Goal: Task Accomplishment & Management: Manage account settings

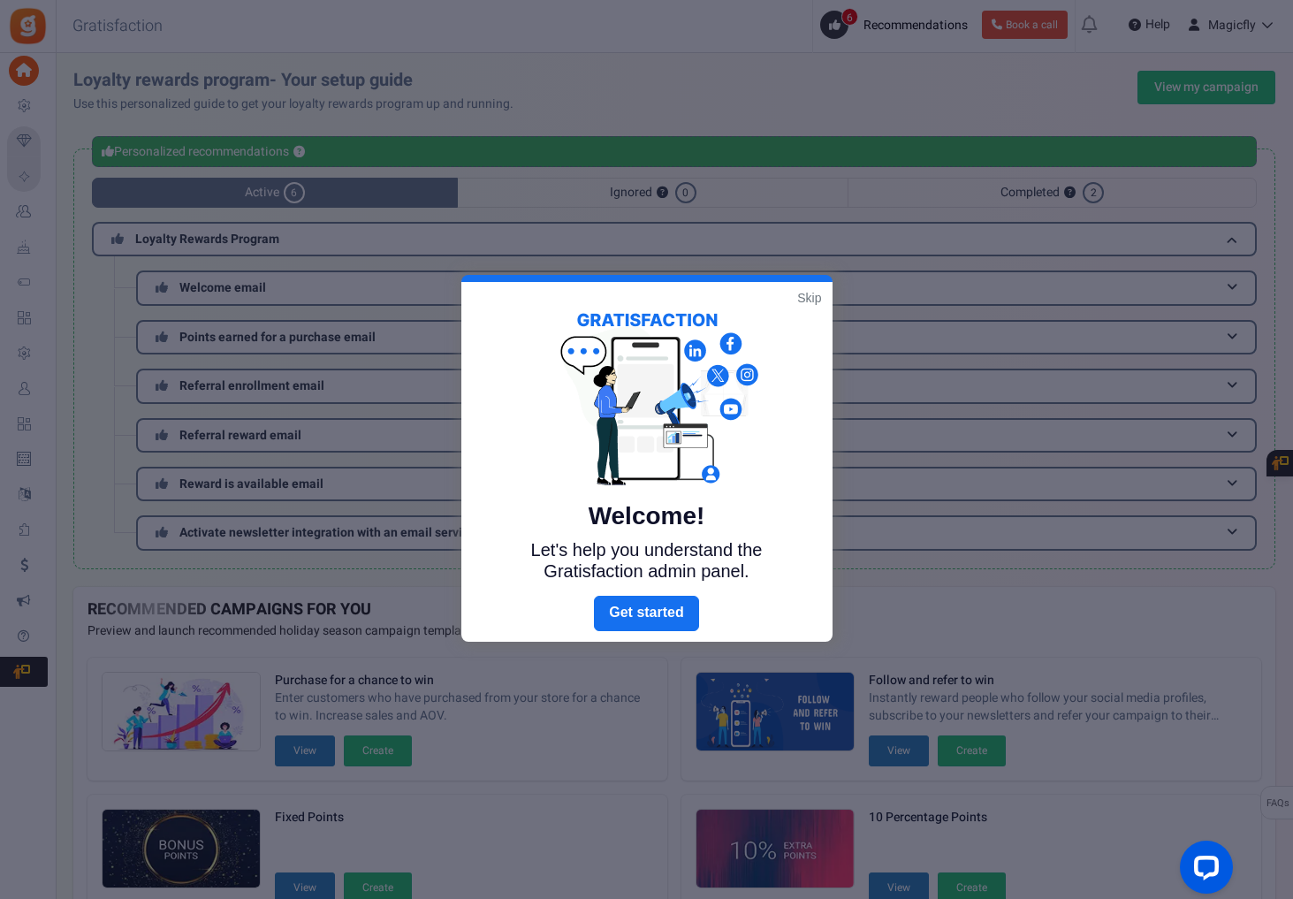
click at [809, 294] on link "Skip" at bounding box center [809, 298] width 24 height 18
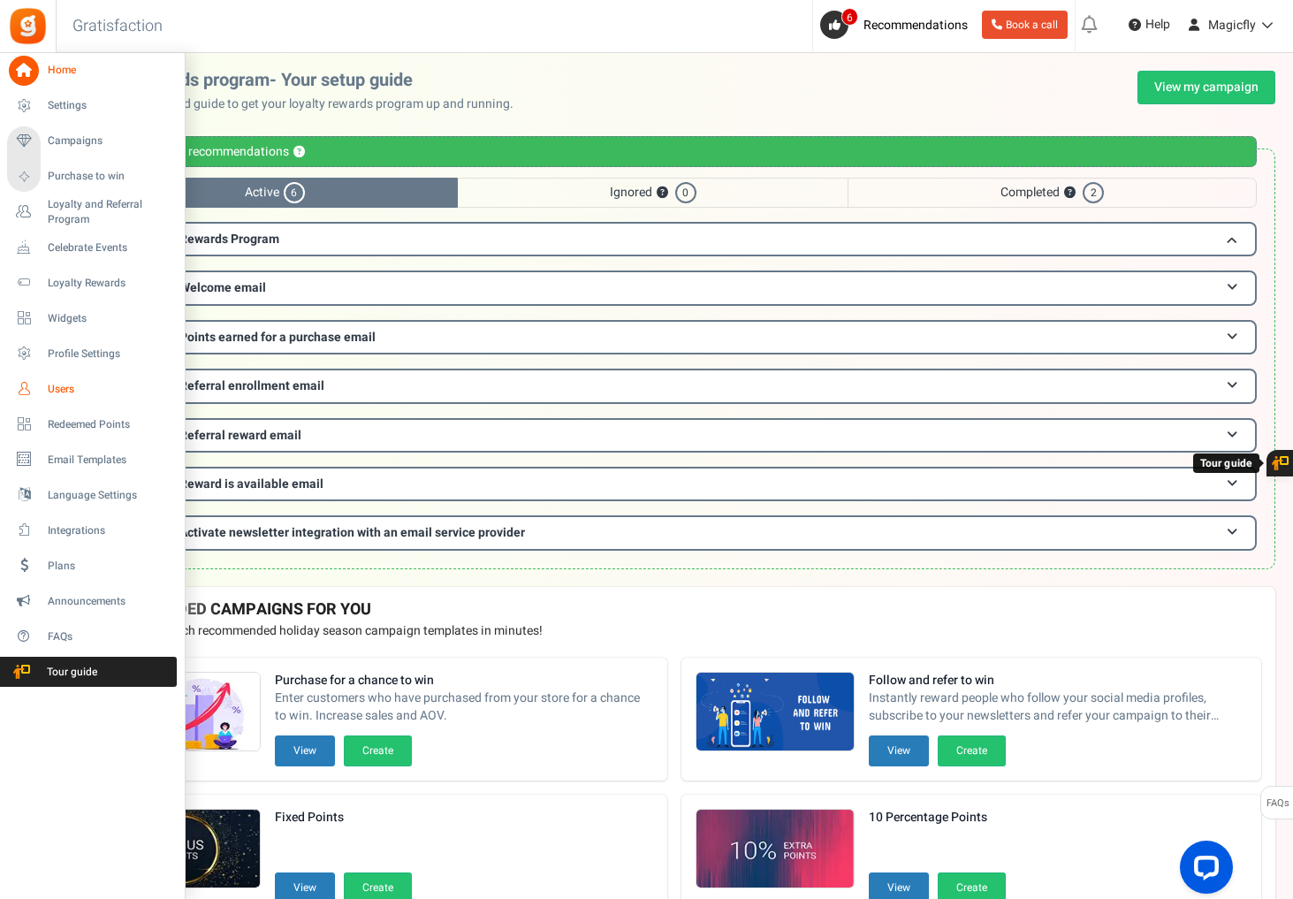
click at [71, 393] on span "Users" at bounding box center [110, 389] width 124 height 15
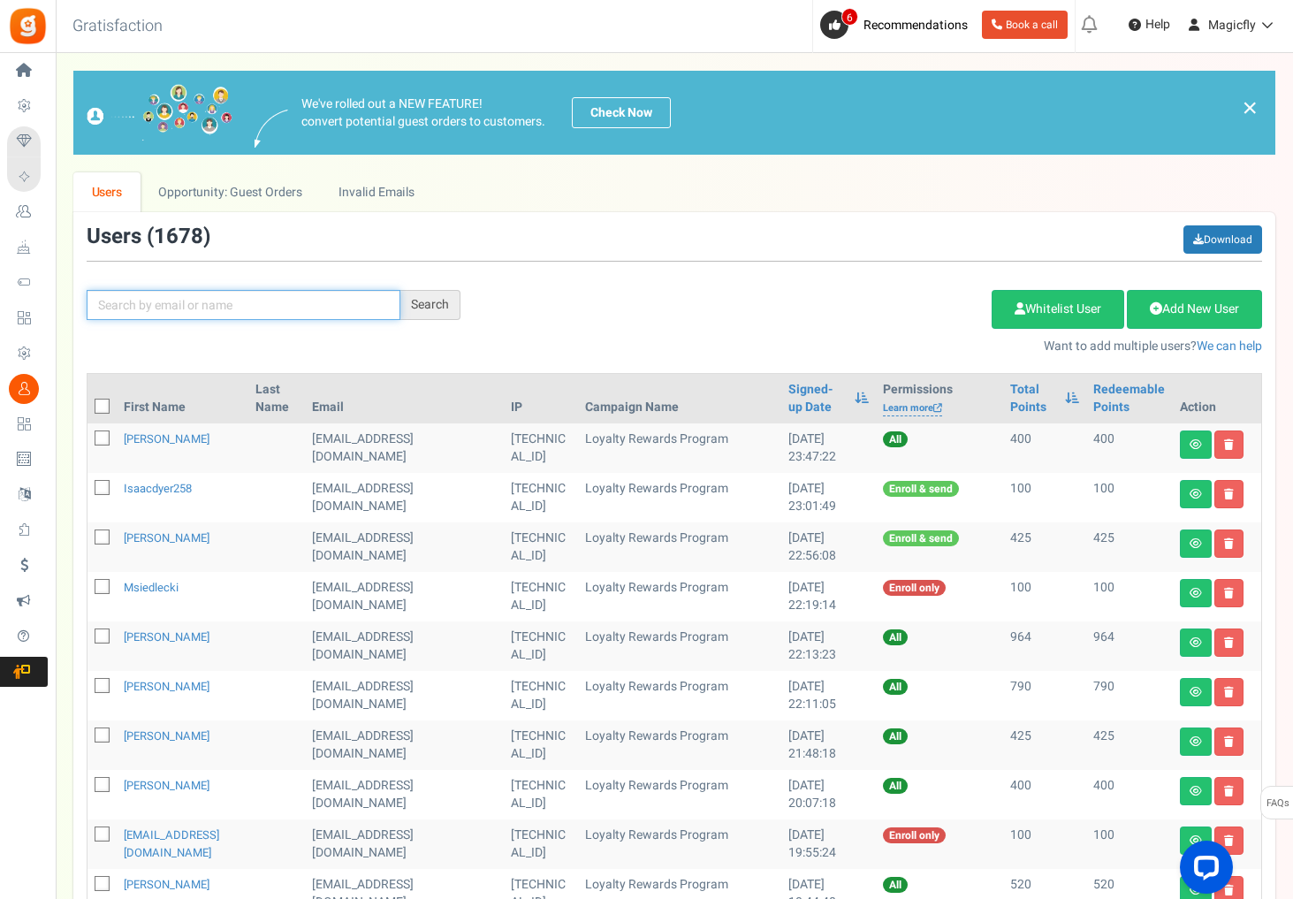
click at [268, 309] on input "text" at bounding box center [244, 305] width 314 height 30
paste input "[PERSON_NAME]"
type input "[PERSON_NAME]"
click at [434, 315] on div "Search" at bounding box center [430, 305] width 60 height 30
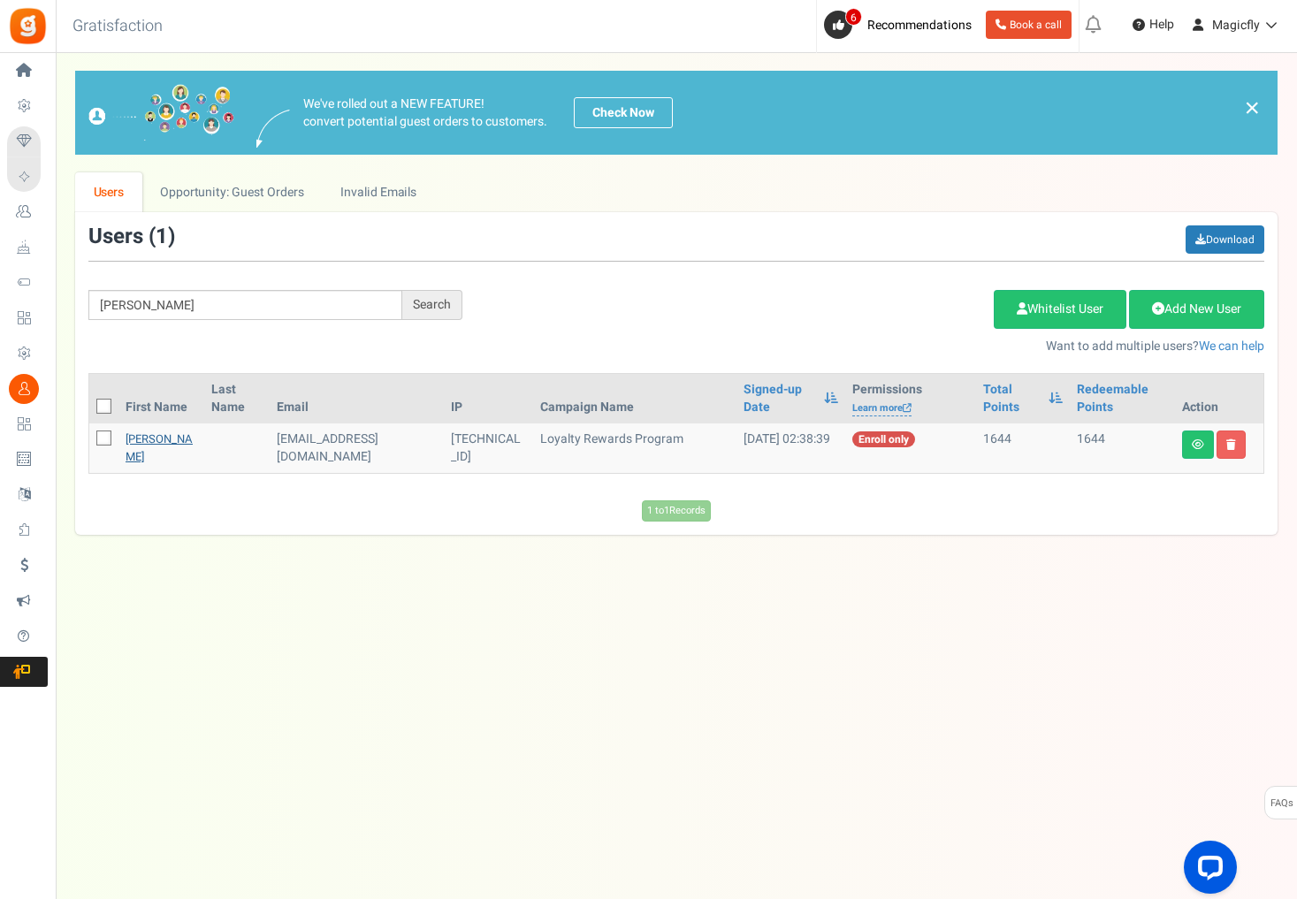
click at [141, 439] on link "[PERSON_NAME]" at bounding box center [159, 448] width 67 height 34
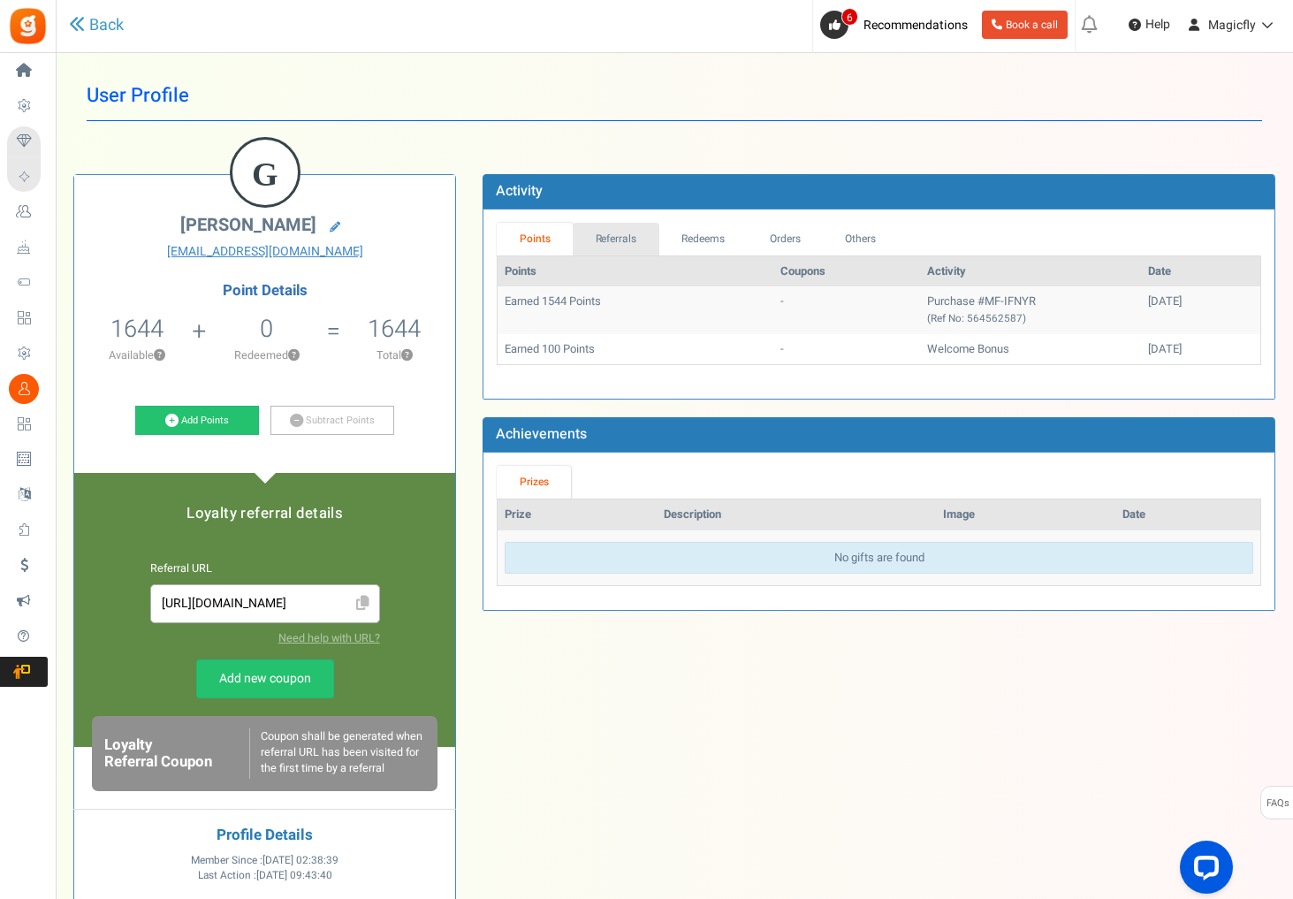
click at [603, 226] on link "Referrals" at bounding box center [616, 239] width 87 height 33
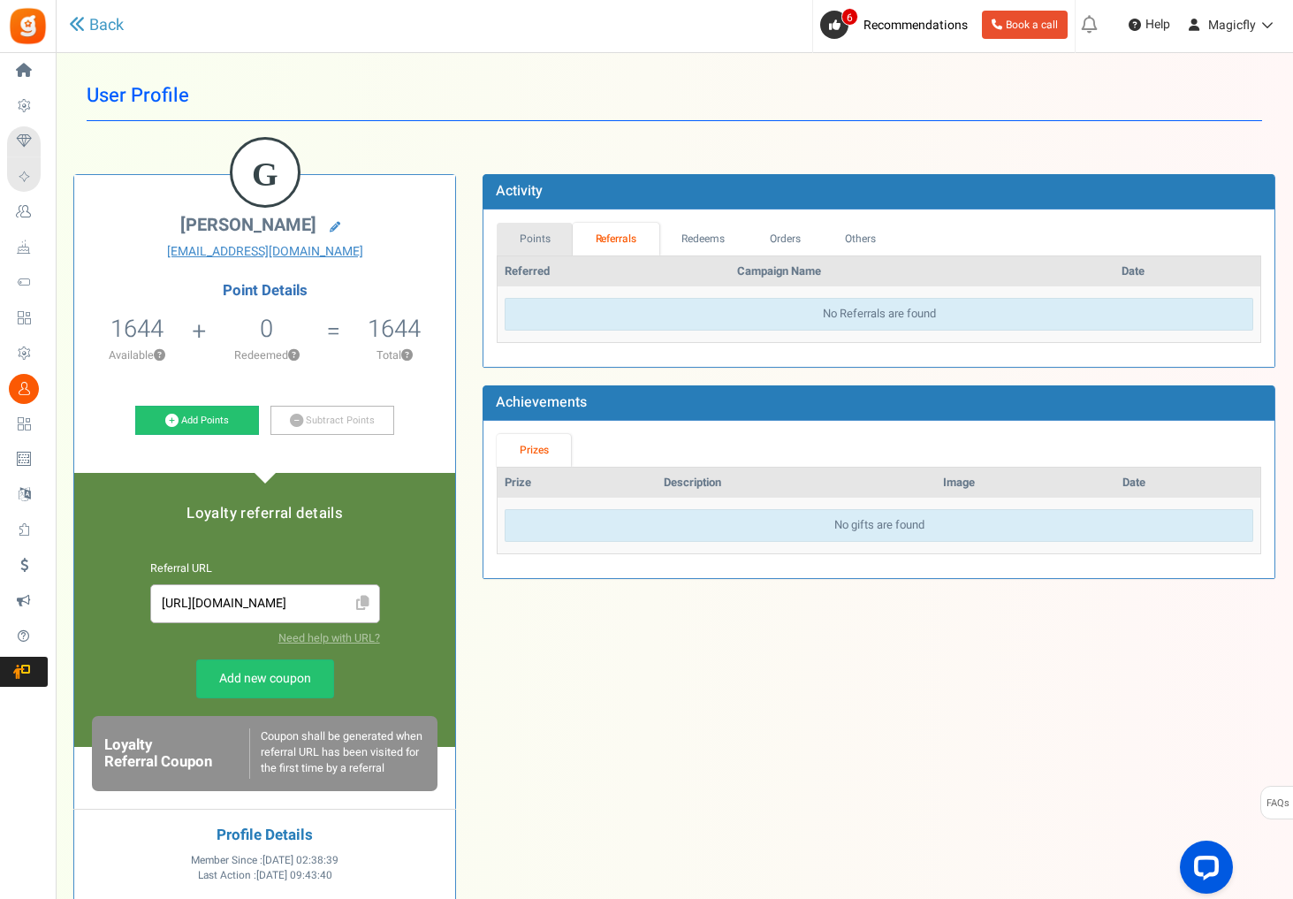
click at [556, 233] on link "Points" at bounding box center [535, 239] width 76 height 33
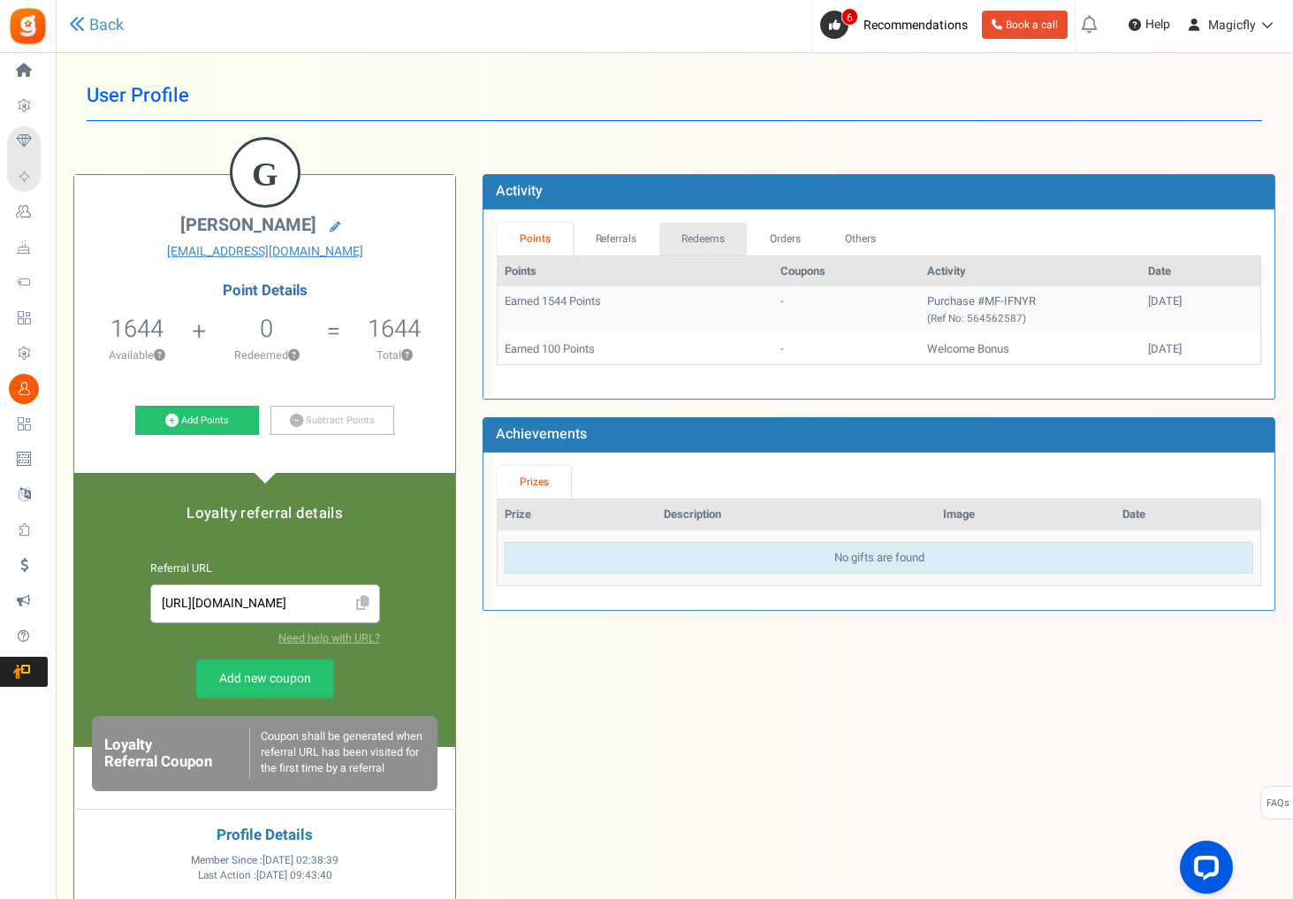
click at [725, 240] on link "Redeems" at bounding box center [704, 239] width 88 height 33
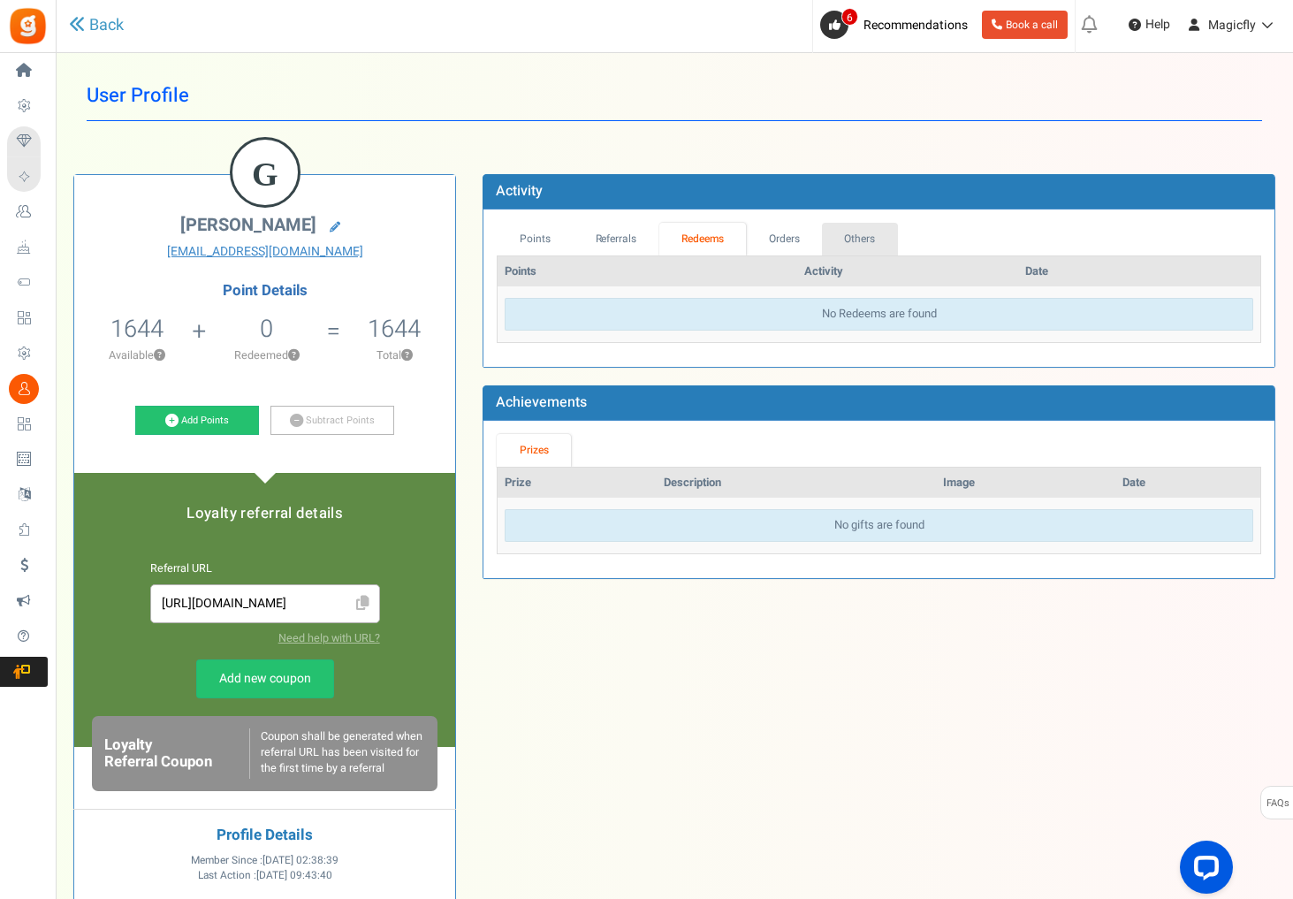
click at [867, 240] on link "Others" at bounding box center [860, 239] width 76 height 33
click at [794, 243] on link "Orders" at bounding box center [785, 239] width 76 height 33
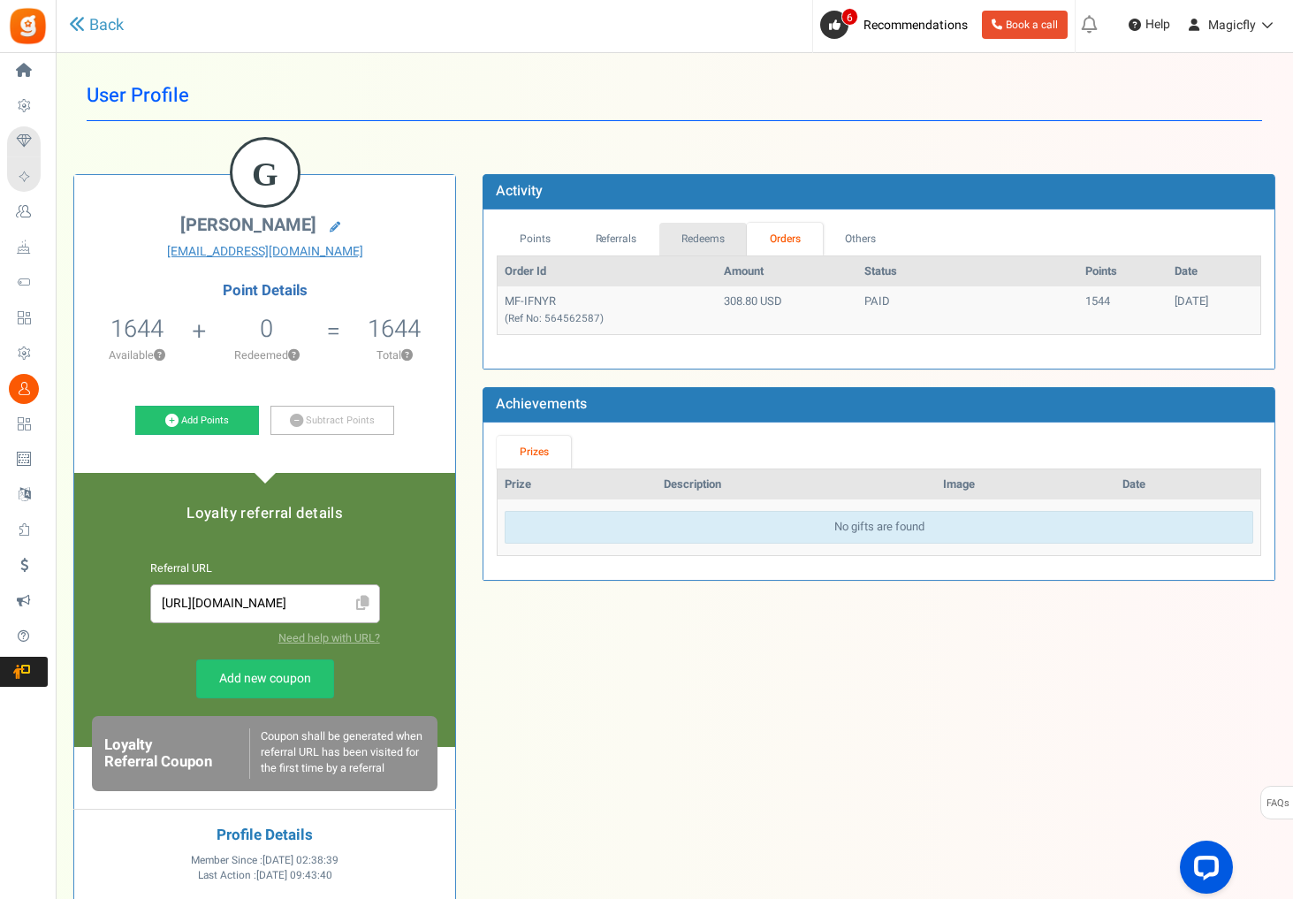
click at [692, 244] on link "Redeems" at bounding box center [704, 239] width 88 height 33
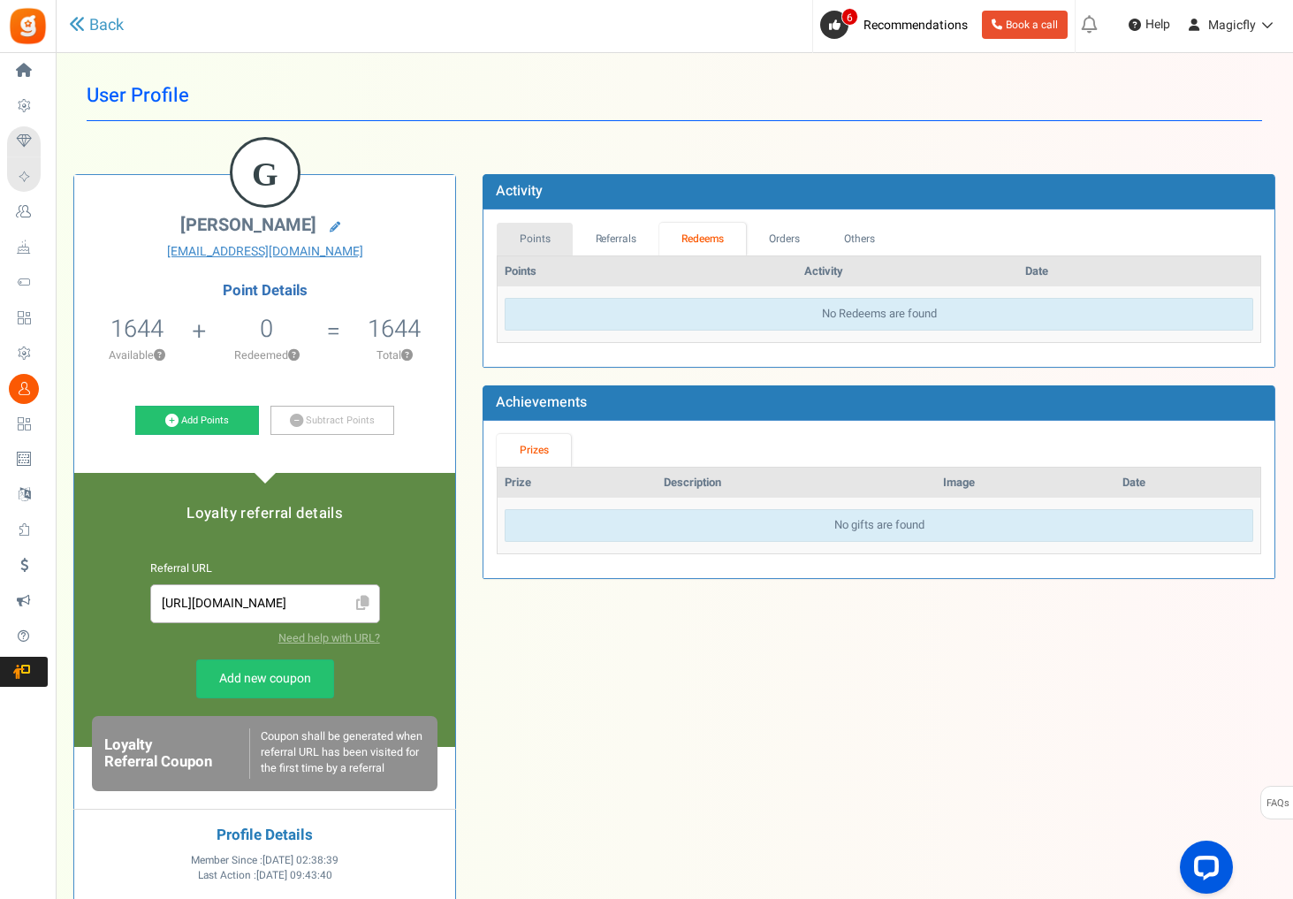
click at [530, 234] on link "Points" at bounding box center [535, 239] width 76 height 33
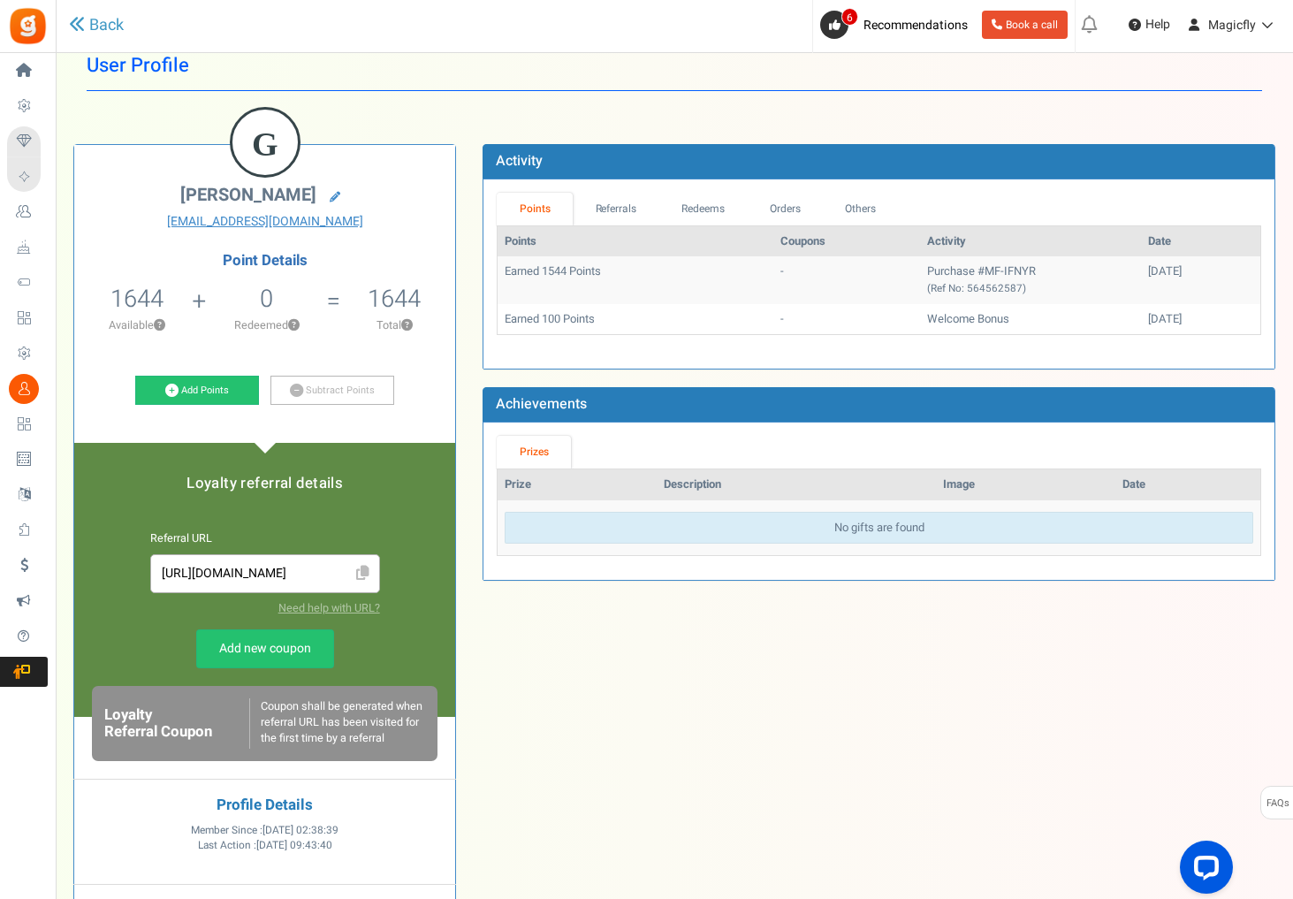
scroll to position [27, 0]
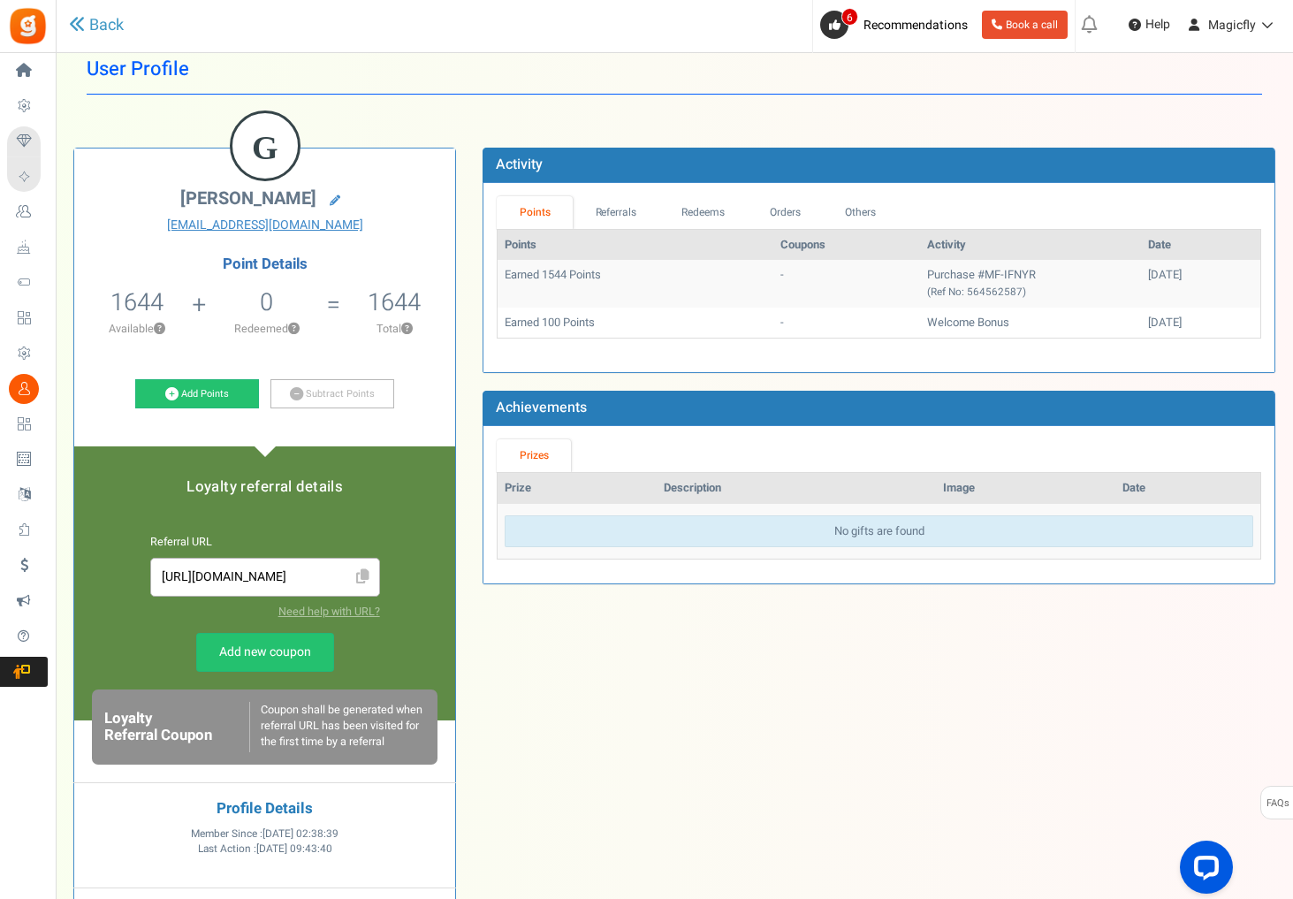
click at [560, 446] on link "Prizes" at bounding box center [534, 455] width 74 height 33
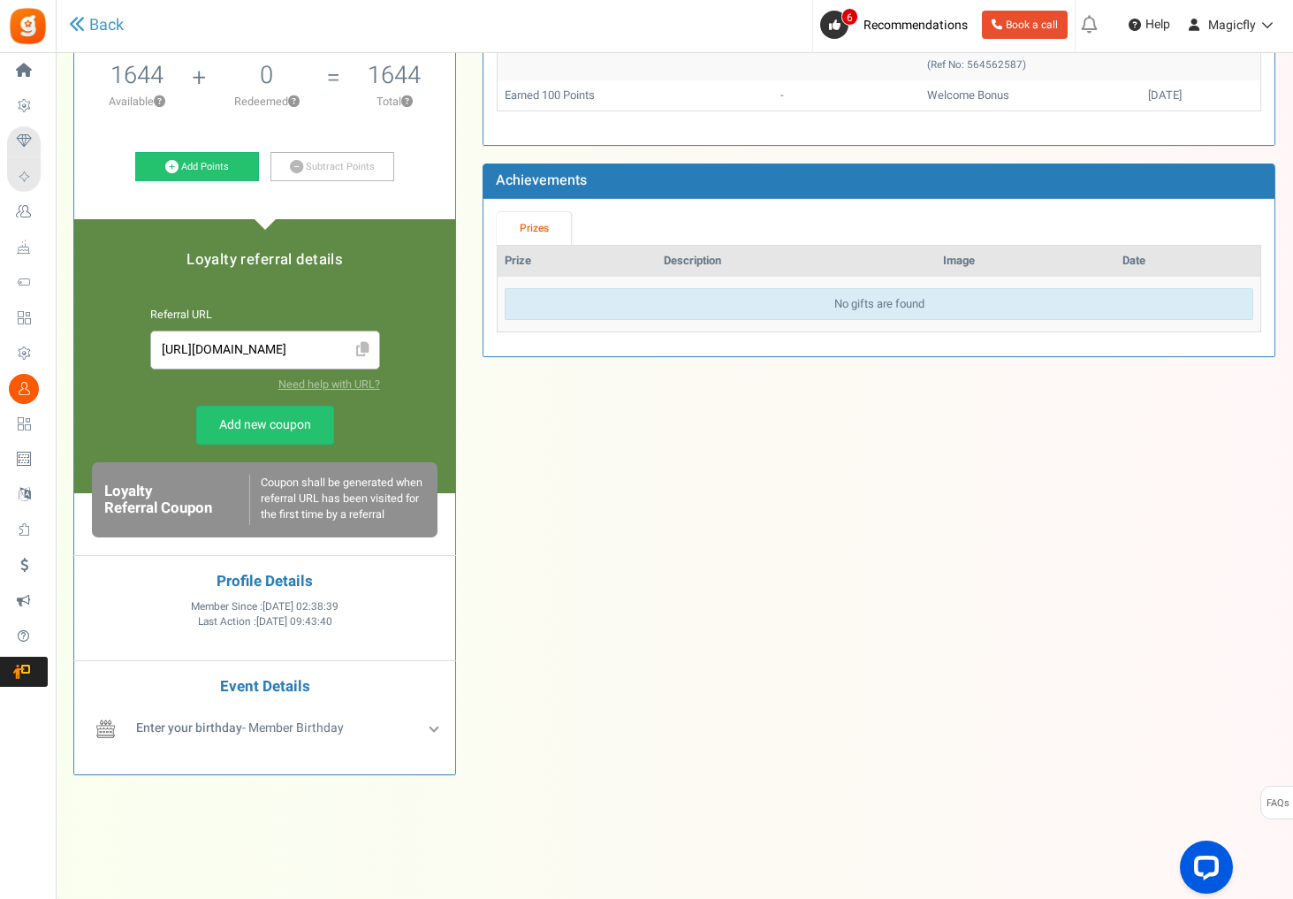
scroll to position [0, 0]
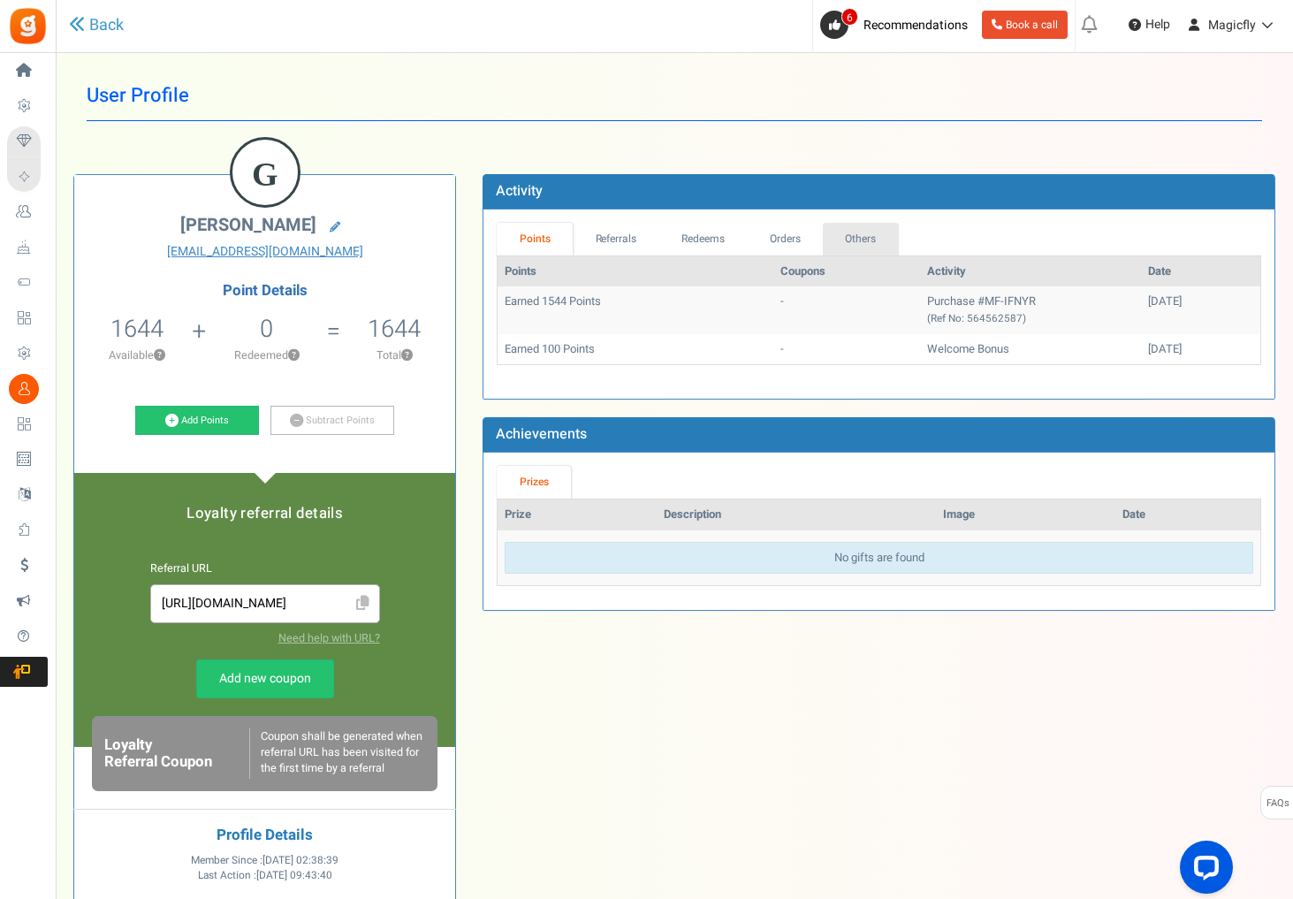
click at [863, 233] on link "Others" at bounding box center [861, 239] width 76 height 33
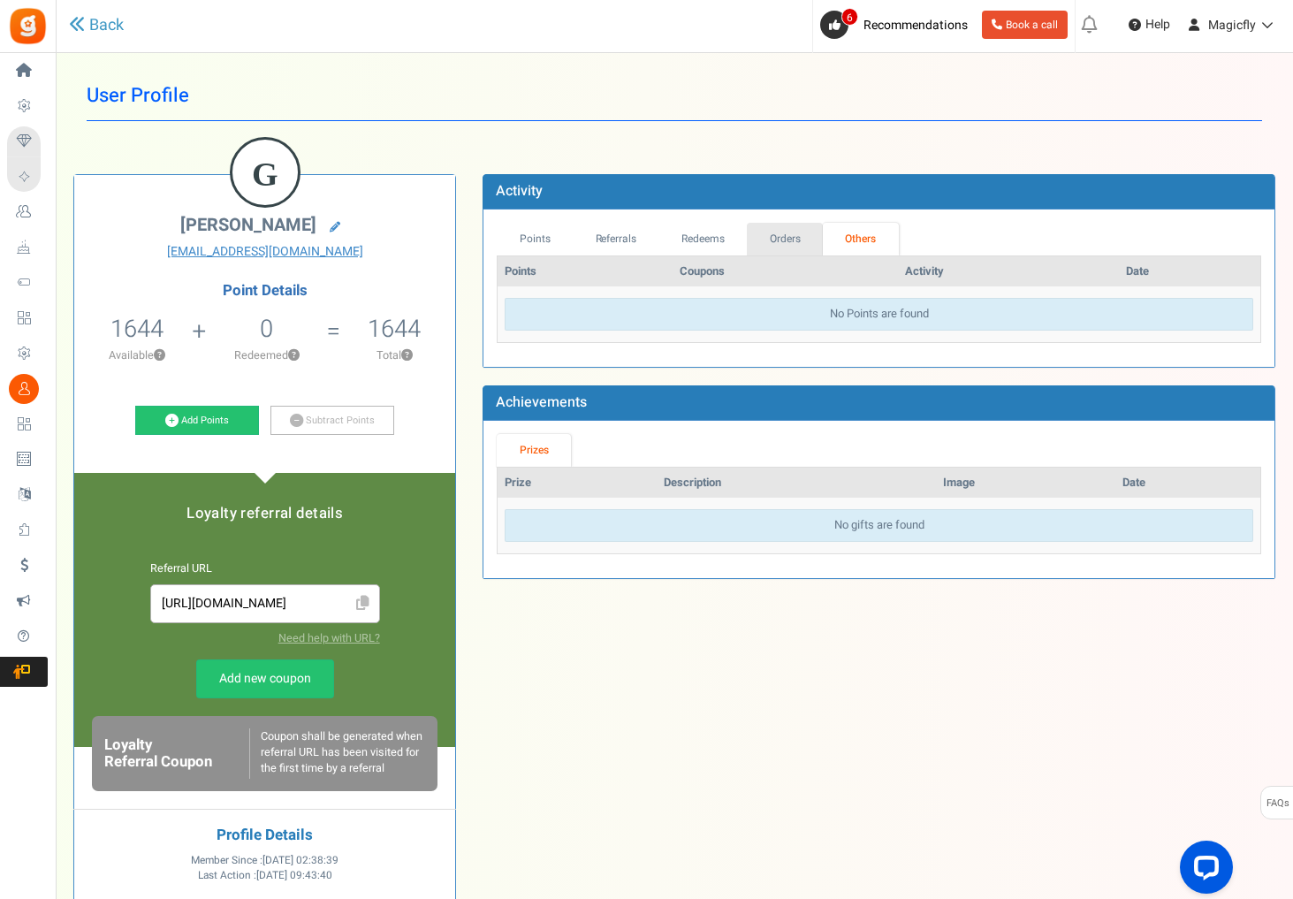
click at [801, 234] on link "Orders" at bounding box center [785, 239] width 76 height 33
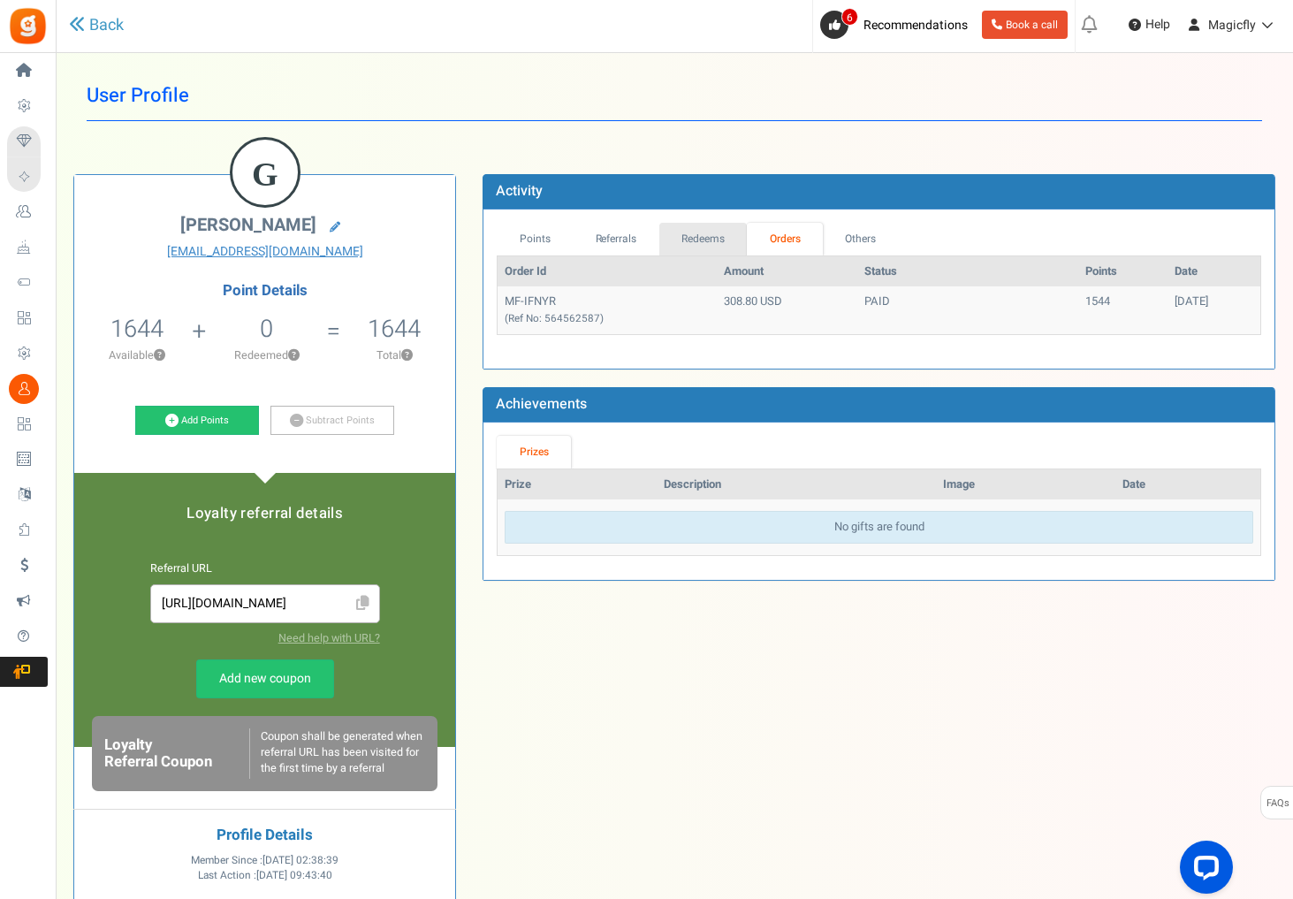
click at [698, 230] on link "Redeems" at bounding box center [704, 239] width 88 height 33
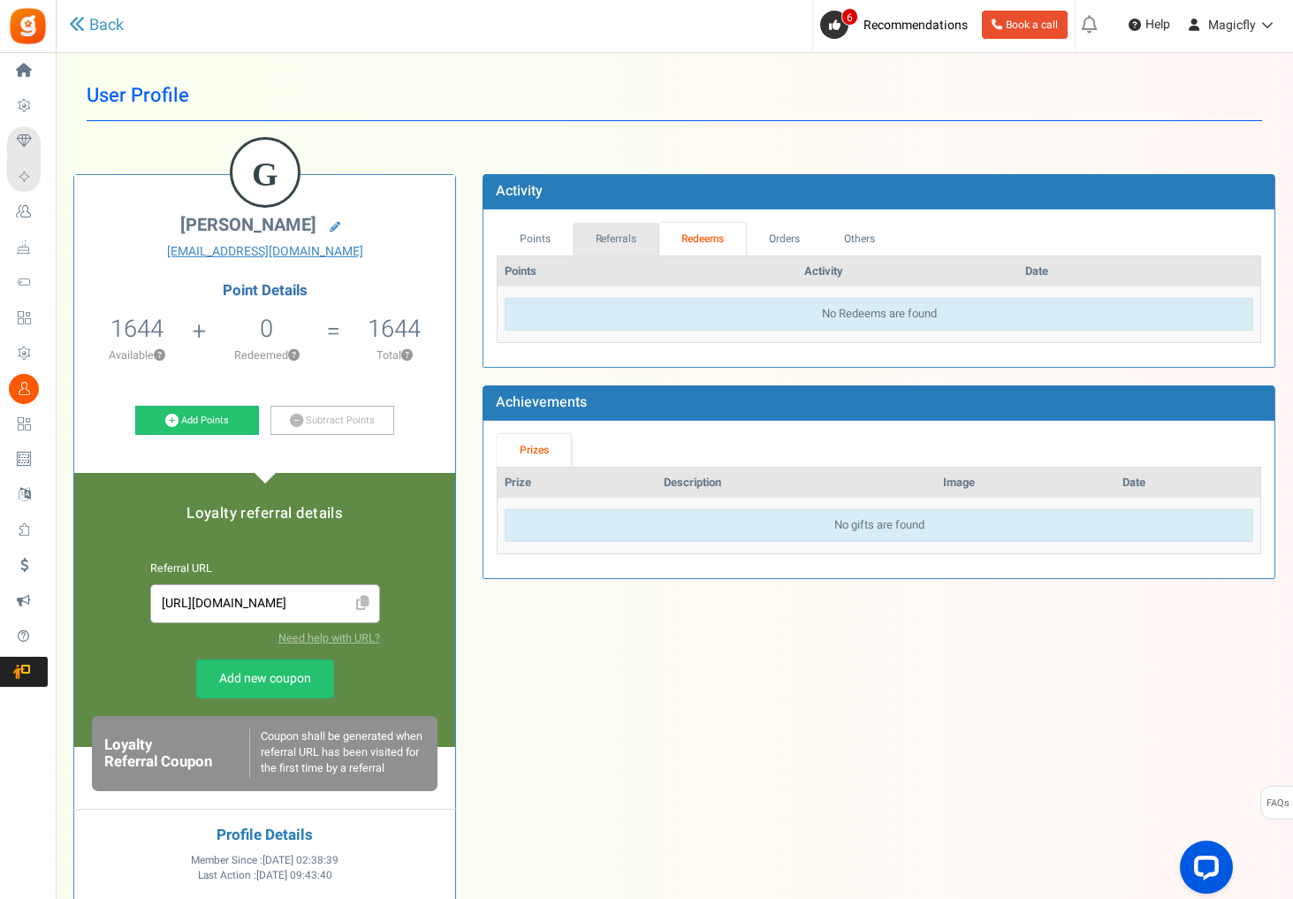
click at [590, 230] on link "Referrals" at bounding box center [616, 239] width 87 height 33
click at [781, 237] on link "Orders" at bounding box center [785, 239] width 76 height 33
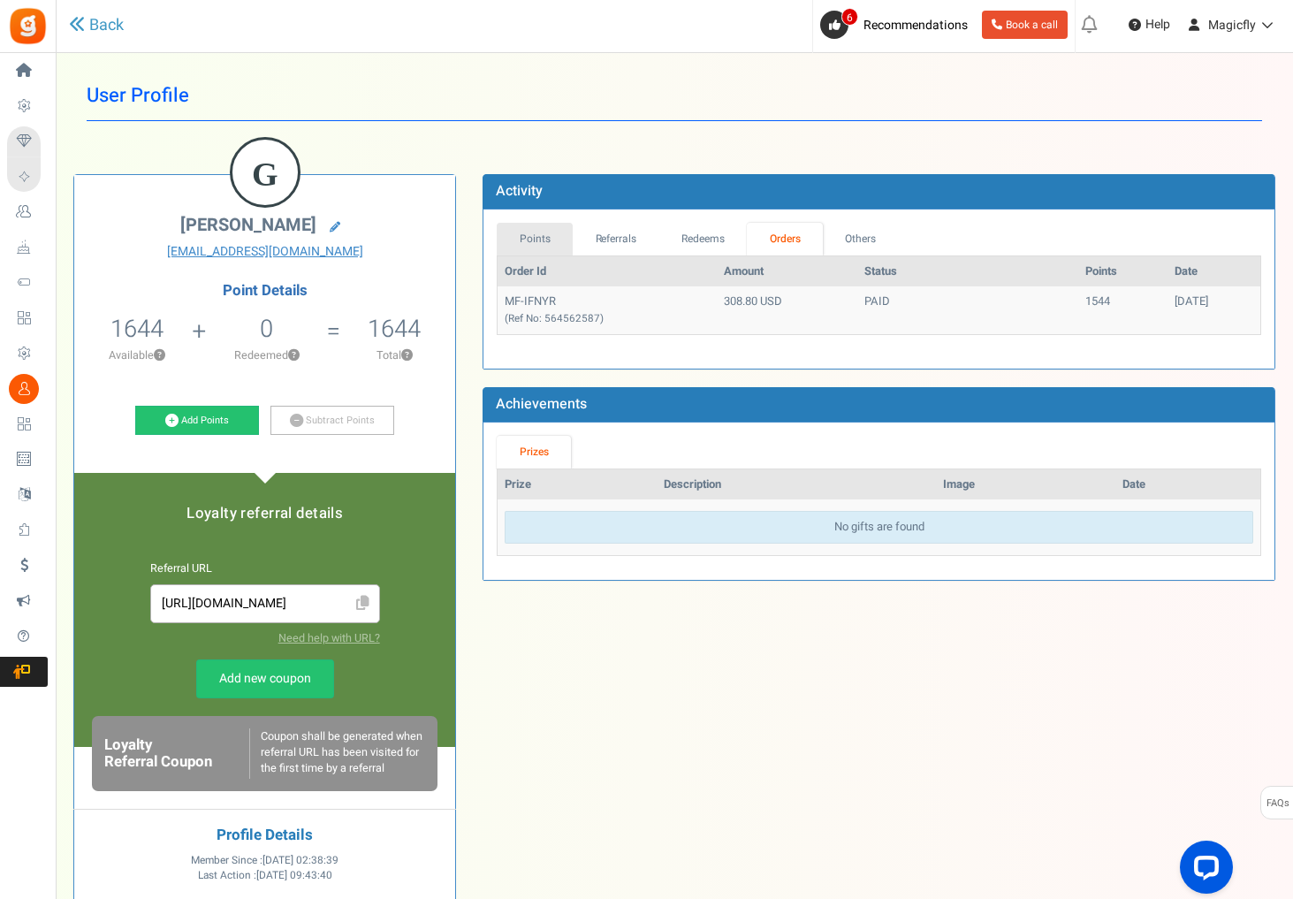
click at [545, 246] on link "Points" at bounding box center [535, 239] width 76 height 33
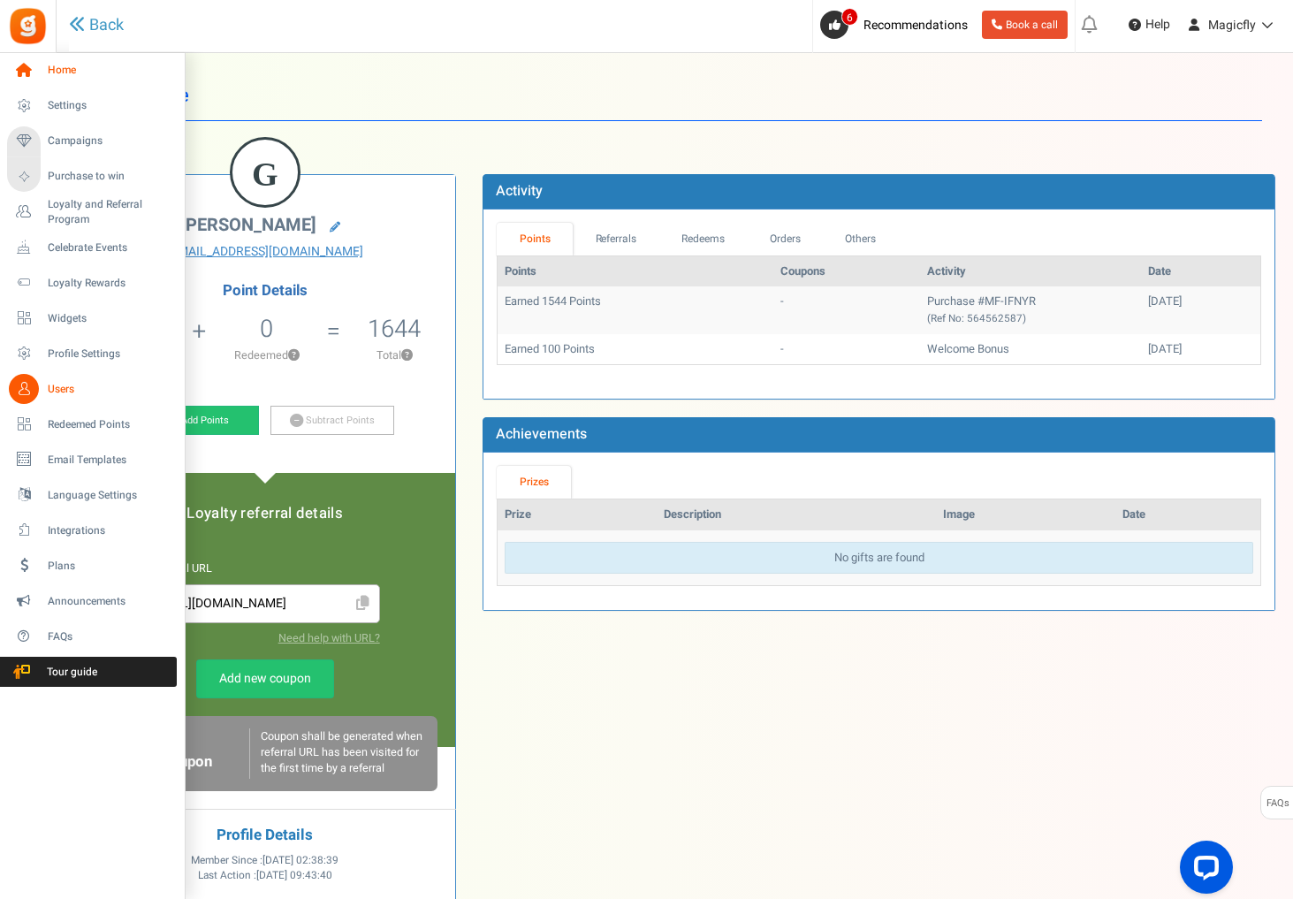
click at [40, 70] on link "Home" at bounding box center [92, 71] width 170 height 30
